Goal: Find specific page/section: Find specific page/section

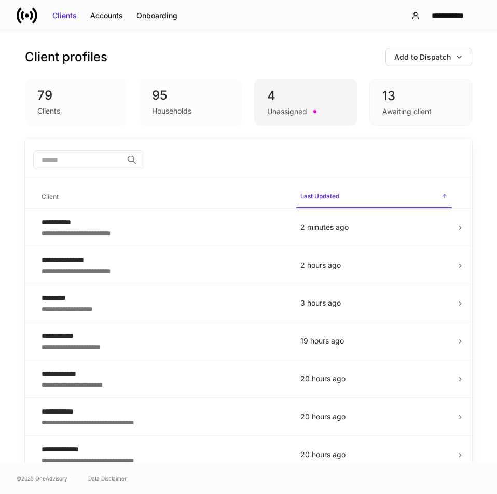
scroll to position [13, 0]
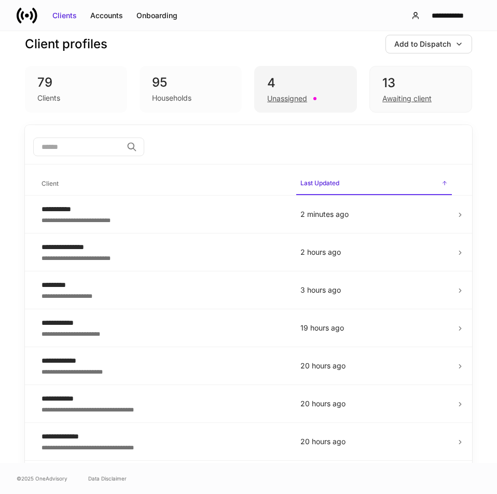
click at [292, 93] on div "Unassigned" at bounding box center [305, 97] width 77 height 12
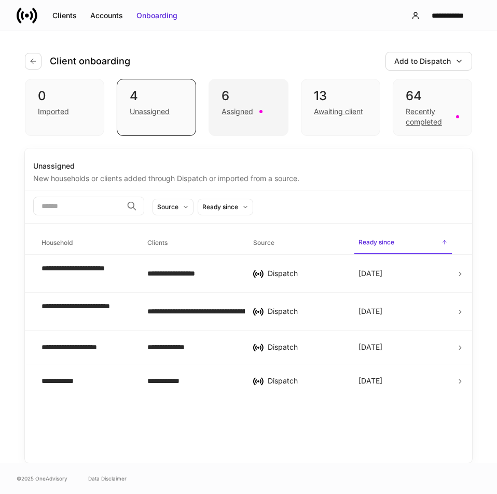
click at [235, 97] on div "6" at bounding box center [247, 96] width 53 height 17
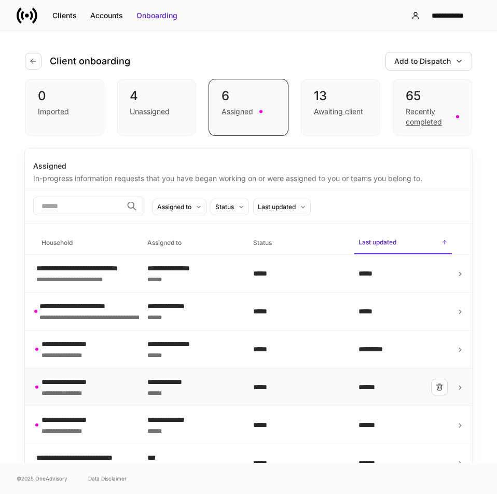
scroll to position [19, 0]
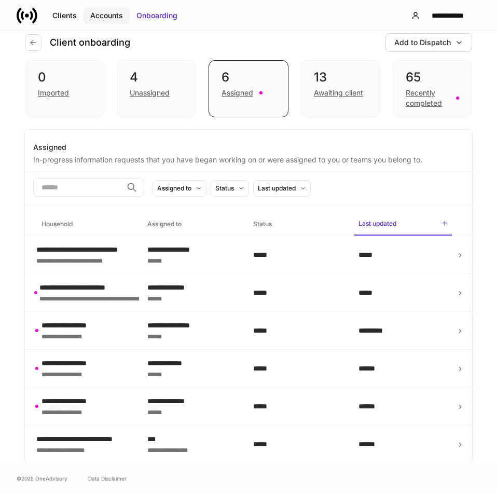
click at [103, 17] on div "Accounts" at bounding box center [106, 15] width 33 height 10
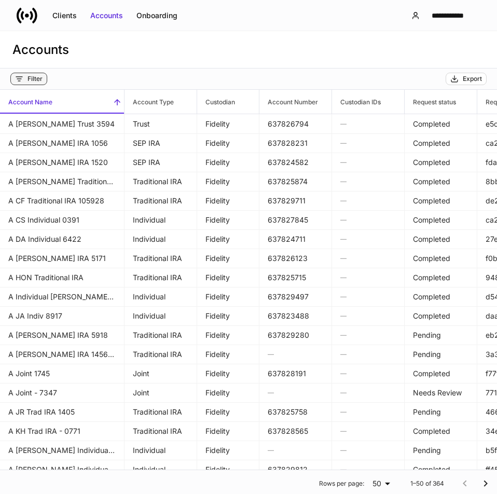
click at [24, 84] on button "Filter" at bounding box center [28, 79] width 37 height 12
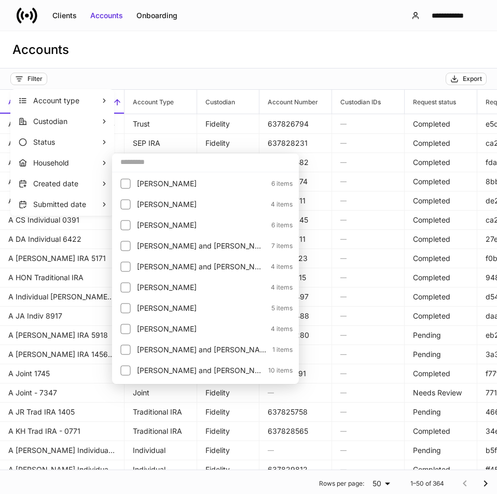
click at [137, 162] on input "text" at bounding box center [205, 161] width 187 height 19
